Goal: Find specific page/section

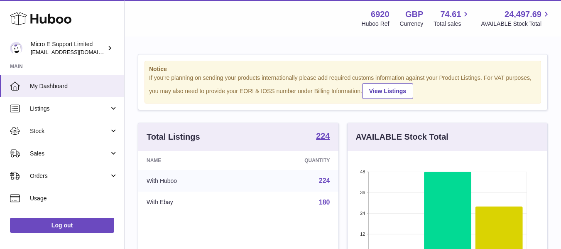
scroll to position [129, 200]
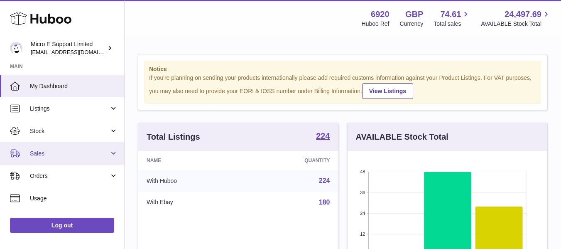
drag, startPoint x: 0, startPoint y: 0, endPoint x: 66, endPoint y: 158, distance: 171.5
click at [66, 158] on link "Sales" at bounding box center [62, 153] width 124 height 22
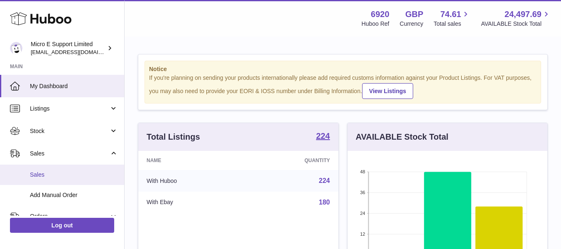
click at [53, 171] on span "Sales" at bounding box center [74, 175] width 88 height 8
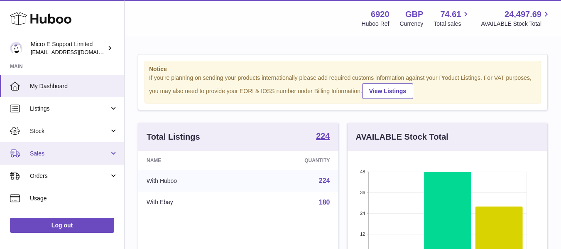
click at [56, 154] on span "Sales" at bounding box center [69, 153] width 79 height 8
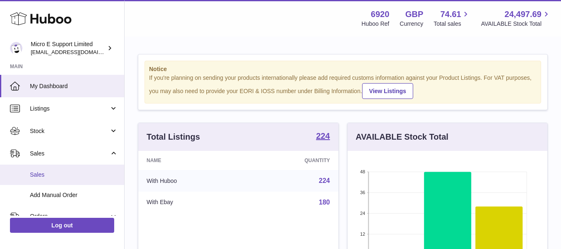
click at [39, 176] on span "Sales" at bounding box center [74, 175] width 88 height 8
